Goal: Register for event/course

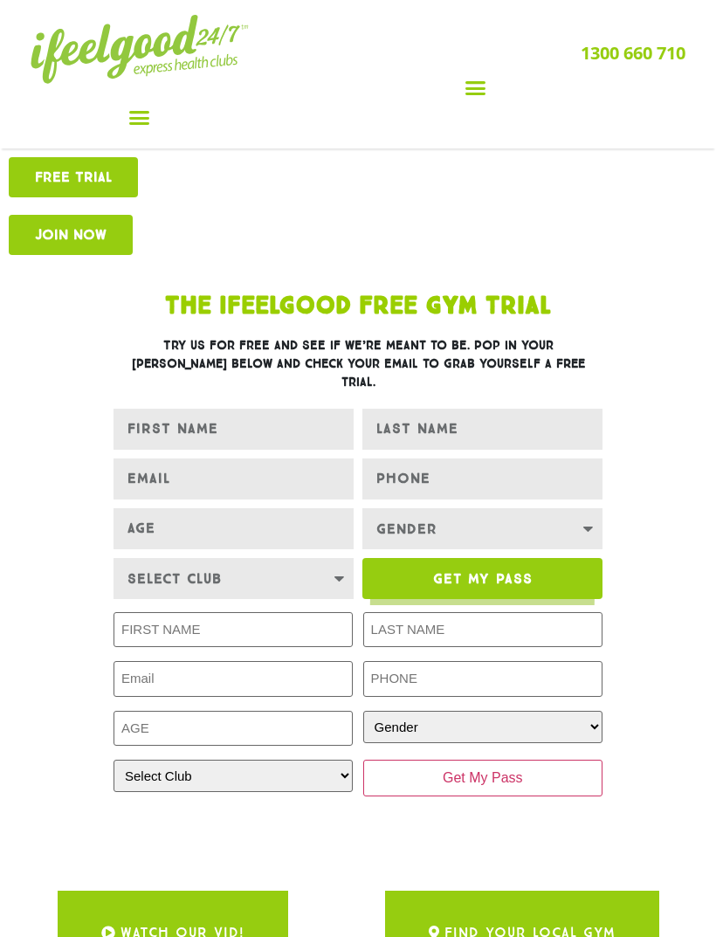
click at [127, 75] on img at bounding box center [140, 49] width 218 height 69
click at [147, 560] on select "Select Club Alexandra Hills Calamvale Coopers Plains Indooroopilly Middle Park …" at bounding box center [234, 578] width 240 height 41
click at [156, 567] on select "Select Club Alexandra Hills Calamvale Coopers Plains Indooroopilly Middle Park …" at bounding box center [234, 578] width 240 height 41
select select "Calamvale"
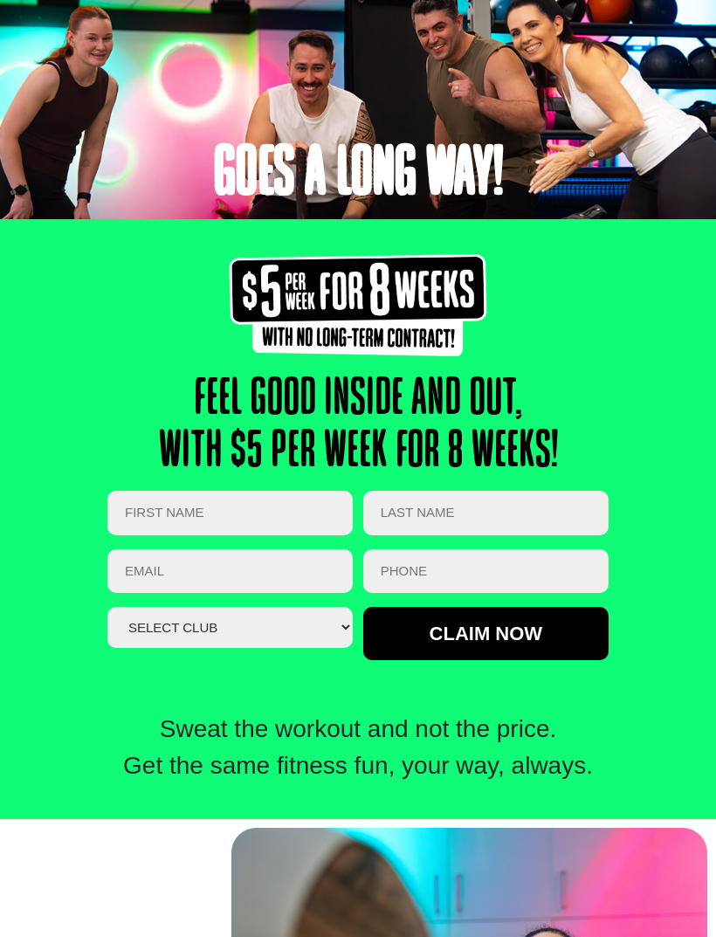
scroll to position [262, 0]
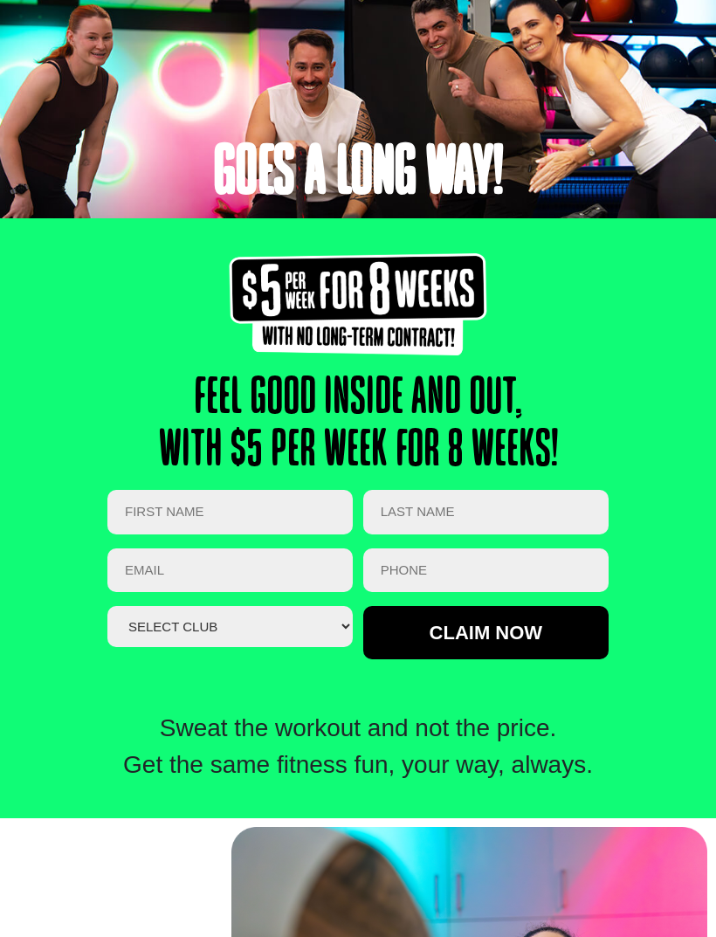
click at [143, 519] on input "First NAME *" at bounding box center [230, 513] width 246 height 45
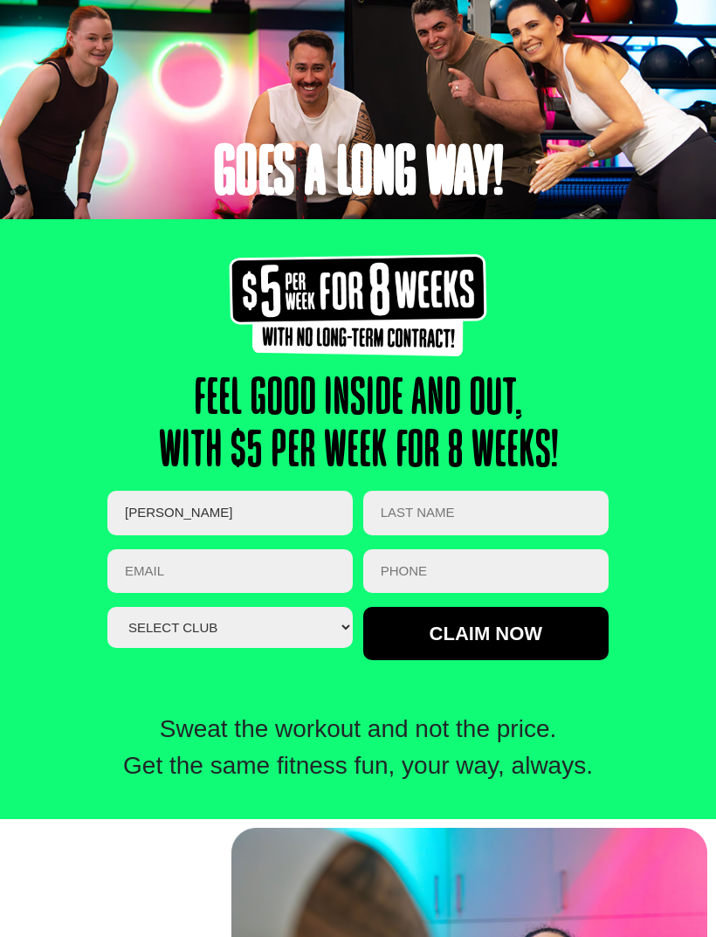
type input "Kimberly"
click at [487, 518] on input "LAST NAME *" at bounding box center [486, 513] width 246 height 45
type input "Jackson"
click at [252, 584] on input "Email *" at bounding box center [230, 572] width 246 height 45
type input "kjjackson2191@gmail.com"
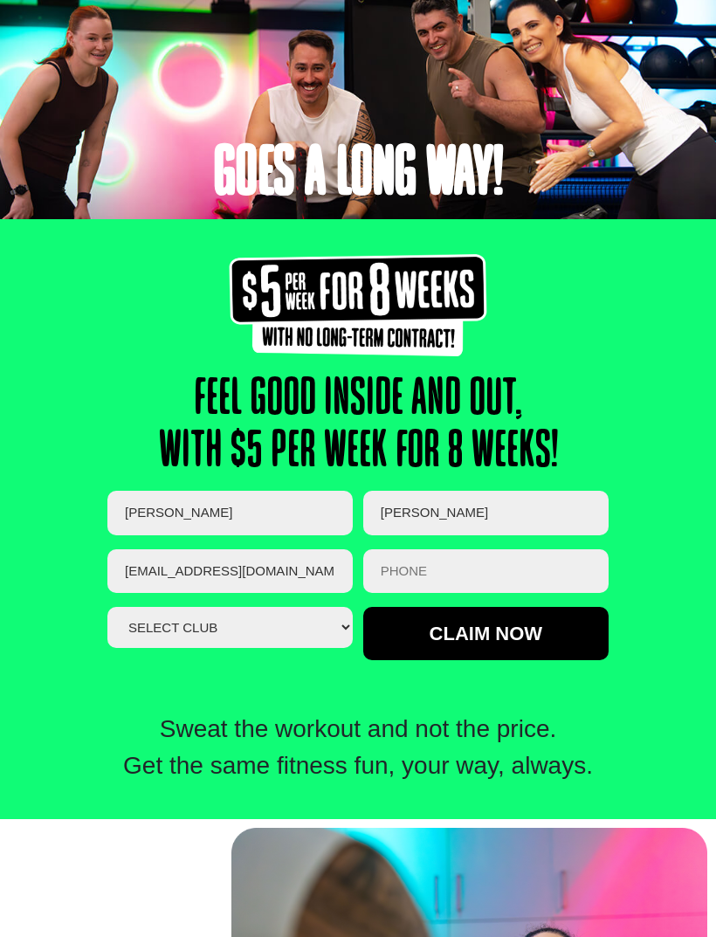
click at [280, 630] on select "Select club Alexandra Hills Calamvale Coopers Plains Middle Park Oxley Park Rid…" at bounding box center [230, 627] width 246 height 41
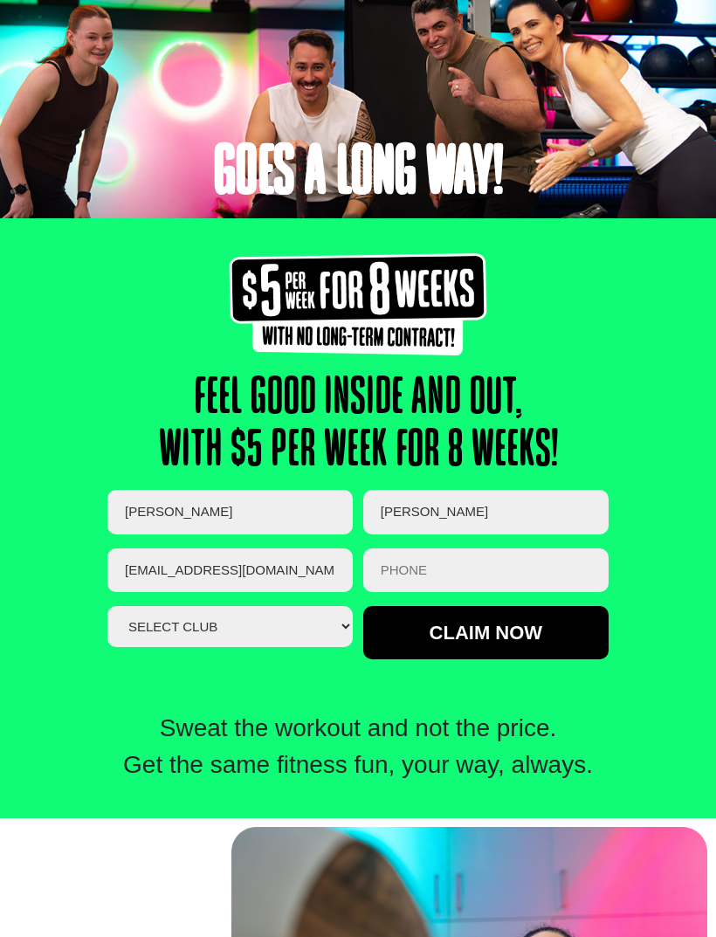
scroll to position [263, 0]
select select "Calamvale"
click at [460, 579] on input "PHONE *" at bounding box center [486, 571] width 246 height 45
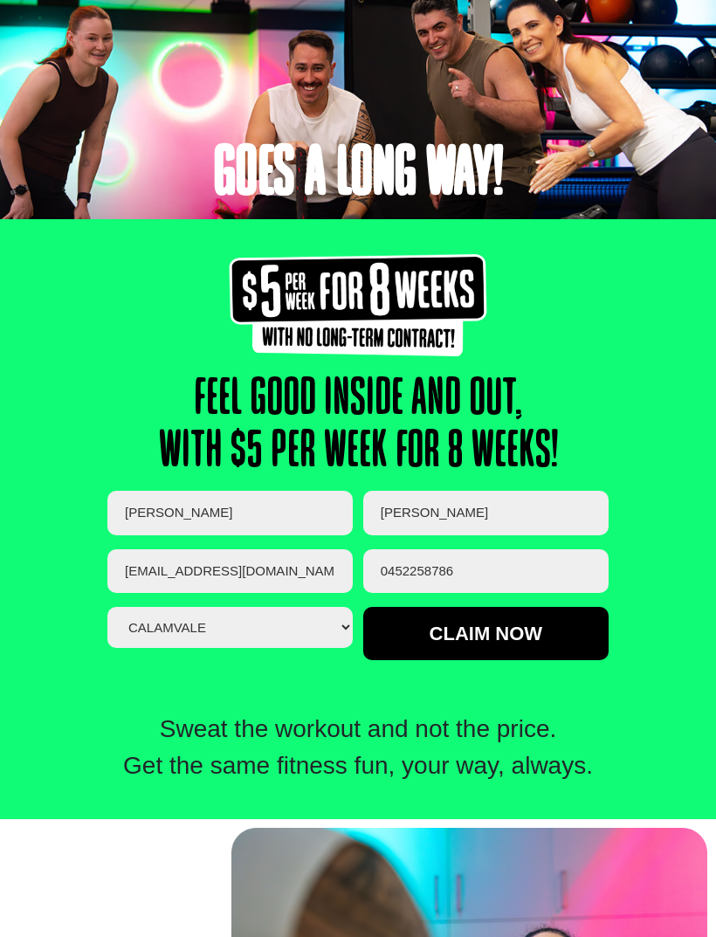
type input "0452258786"
click at [522, 642] on input "Claim now" at bounding box center [486, 633] width 246 height 53
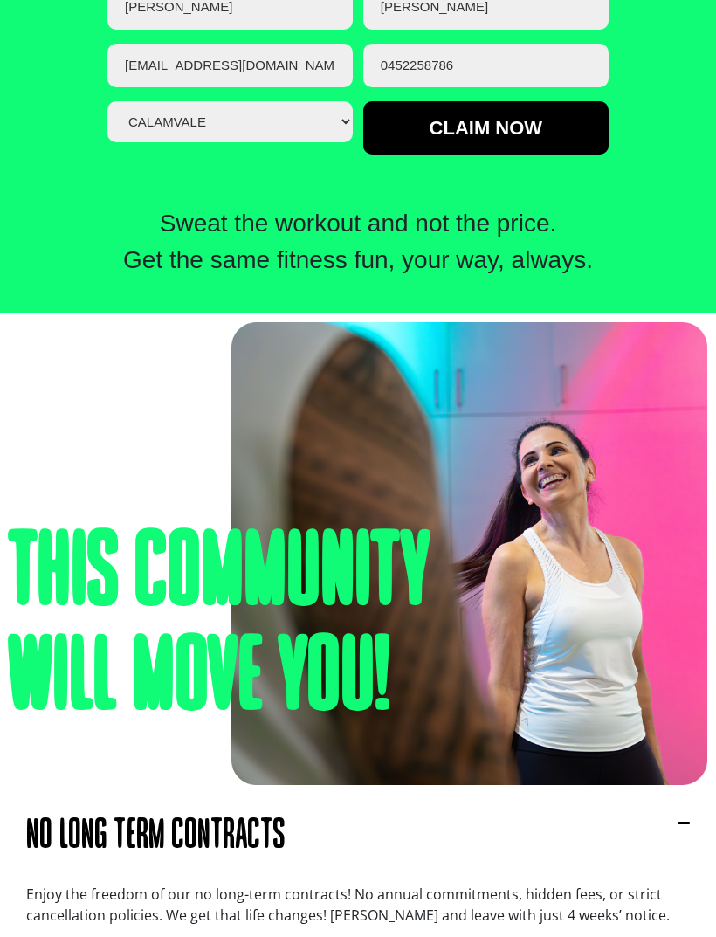
scroll to position [703, 0]
